Goal: Information Seeking & Learning: Learn about a topic

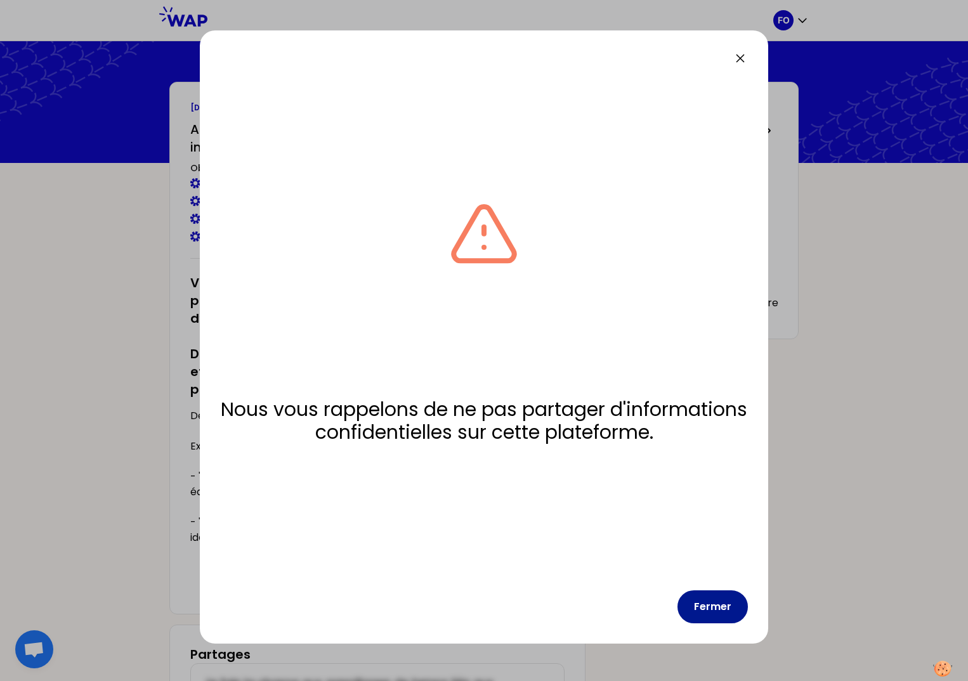
click at [719, 617] on button "Fermer" at bounding box center [713, 607] width 70 height 33
